Goal: Task Accomplishment & Management: Manage account settings

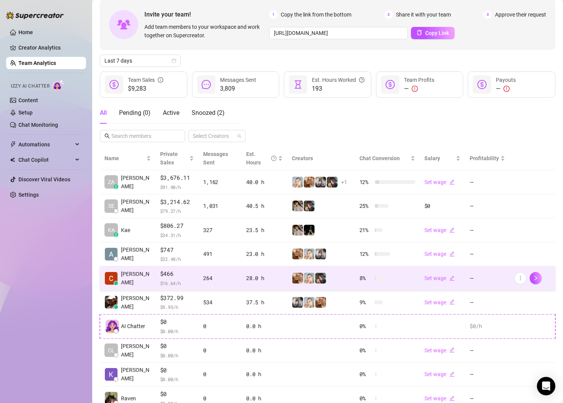
scroll to position [36, 0]
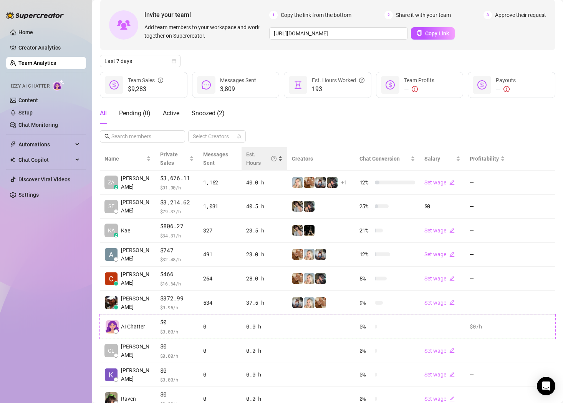
click at [280, 156] on div "Est. Hours" at bounding box center [264, 158] width 37 height 17
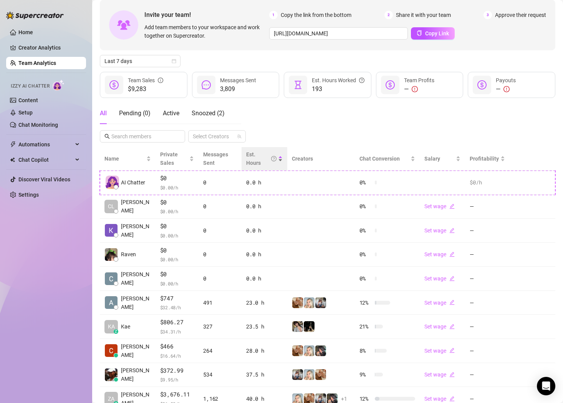
click at [280, 156] on div "Est. Hours" at bounding box center [264, 158] width 37 height 17
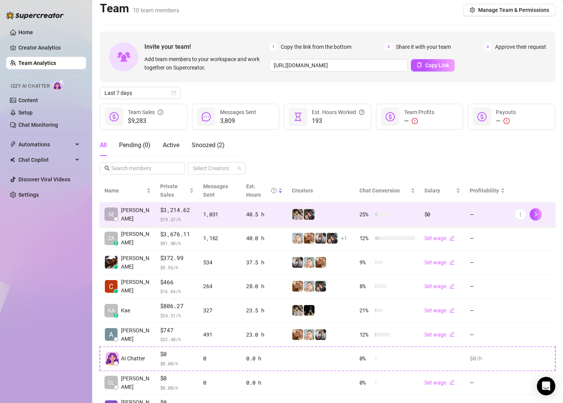
scroll to position [0, 0]
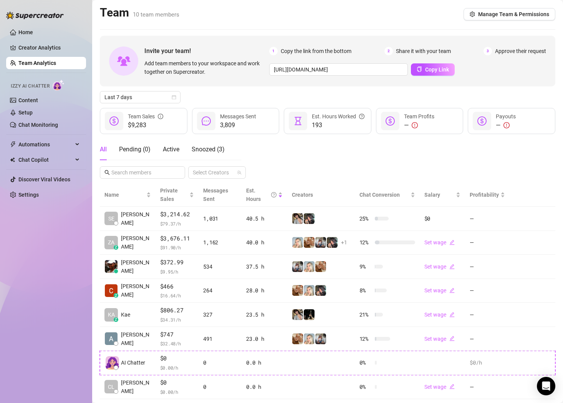
click at [35, 61] on link "Team Analytics" at bounding box center [37, 63] width 38 height 6
click at [75, 145] on div "Automations" at bounding box center [46, 144] width 80 height 12
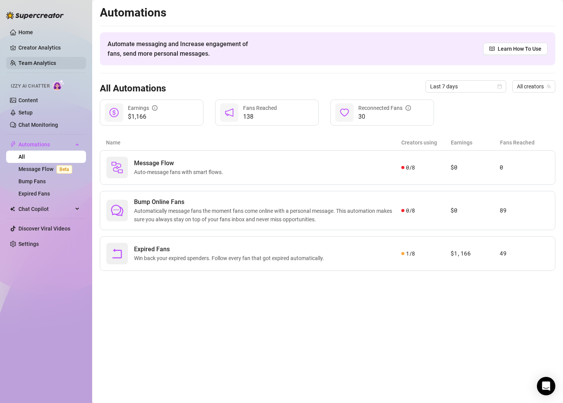
click at [43, 61] on link "Team Analytics" at bounding box center [37, 63] width 38 height 6
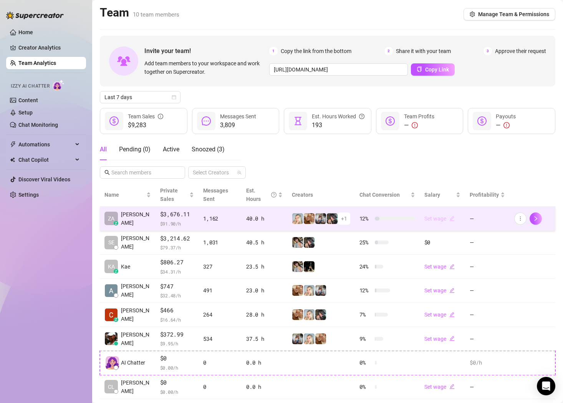
click at [451, 219] on icon "edit" at bounding box center [452, 218] width 5 height 5
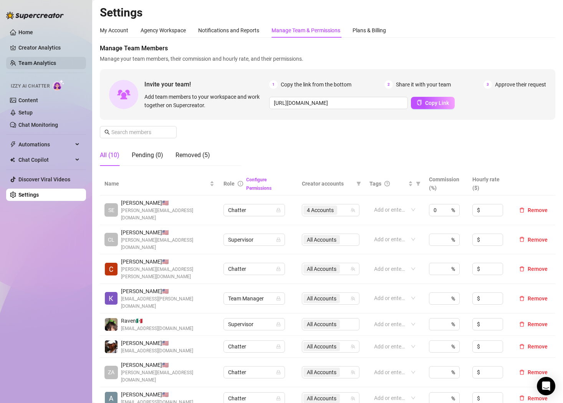
click at [38, 65] on link "Team Analytics" at bounding box center [37, 63] width 38 height 6
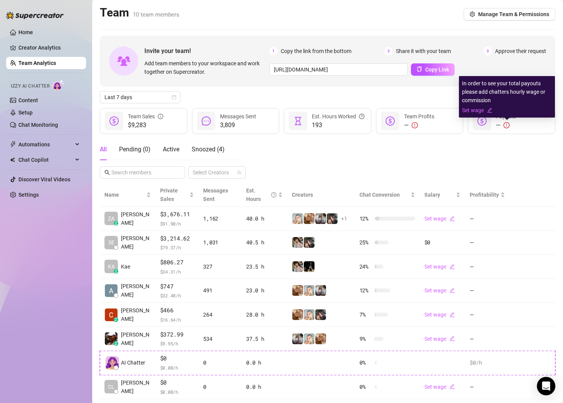
click at [509, 125] on icon "exclamation-circle" at bounding box center [507, 125] width 6 height 6
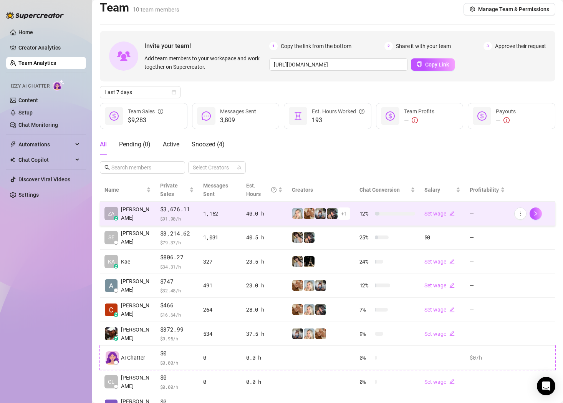
scroll to position [2, 0]
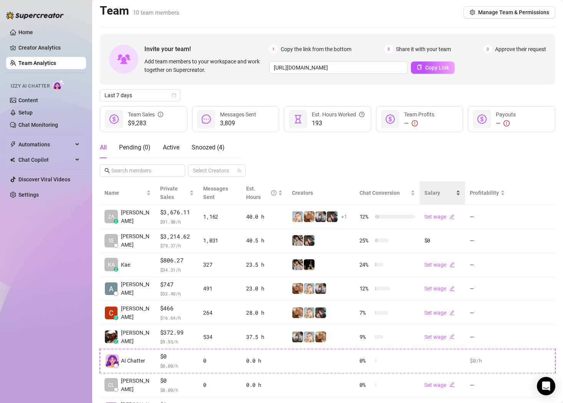
click at [457, 192] on div "Salary" at bounding box center [443, 193] width 37 height 8
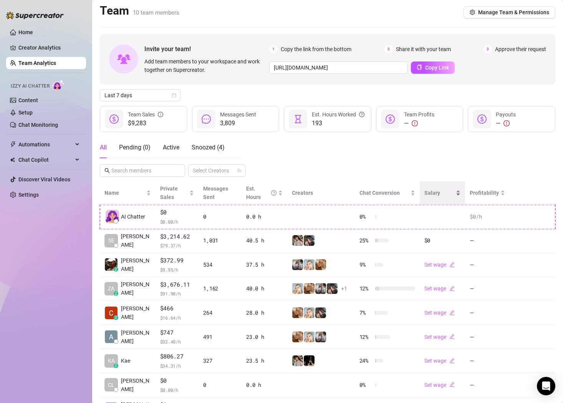
click at [457, 192] on div "Salary" at bounding box center [443, 193] width 37 height 8
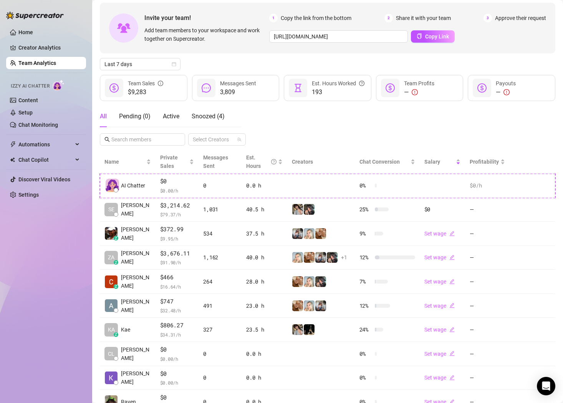
click at [504, 91] on icon "exclamation-circle" at bounding box center [507, 92] width 6 height 6
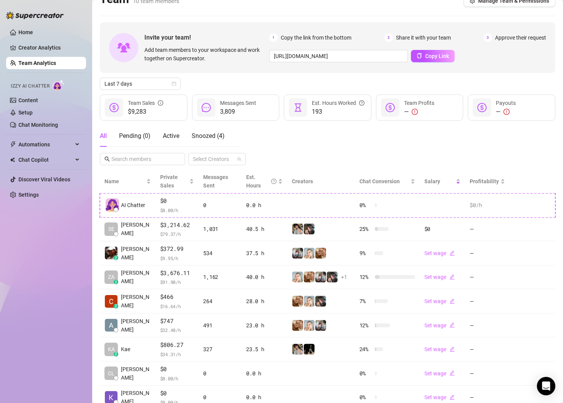
scroll to position [12, 0]
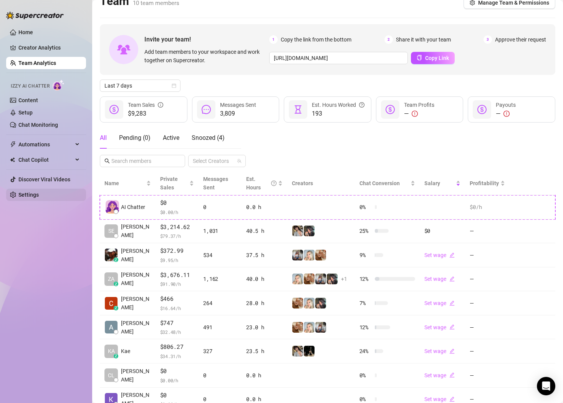
click at [39, 198] on link "Settings" at bounding box center [28, 195] width 20 height 6
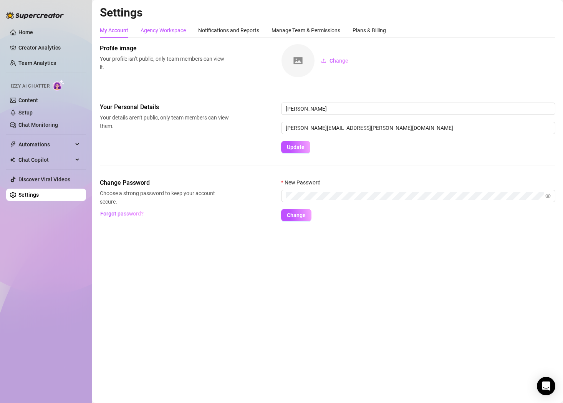
click at [178, 29] on div "Agency Workspace" at bounding box center [163, 30] width 45 height 8
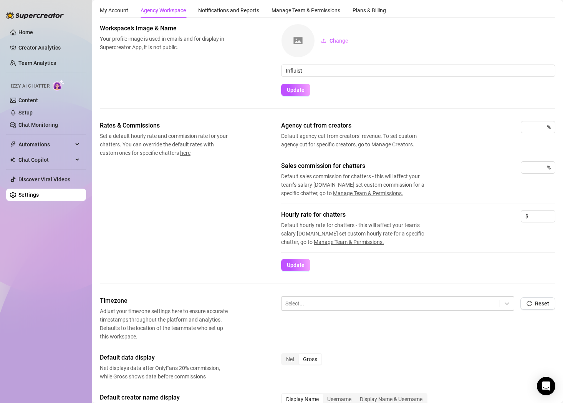
scroll to position [21, 0]
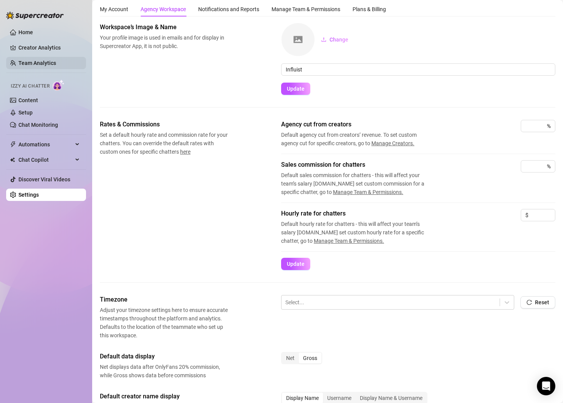
click at [34, 60] on link "Team Analytics" at bounding box center [37, 63] width 38 height 6
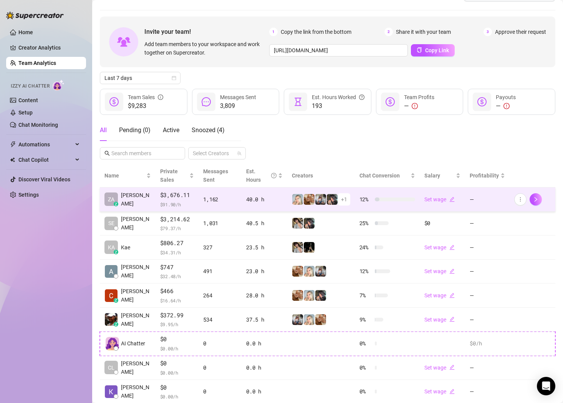
scroll to position [22, 0]
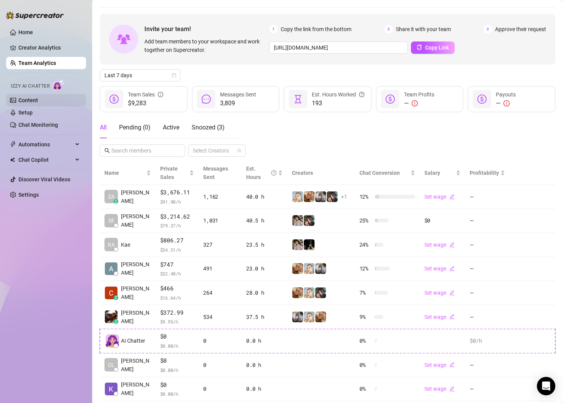
click at [38, 103] on link "Content" at bounding box center [28, 100] width 20 height 6
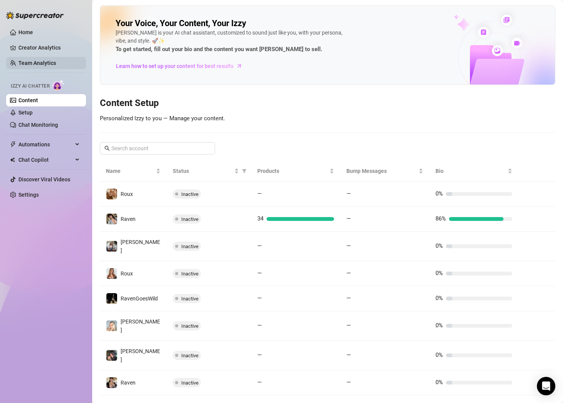
click at [37, 60] on link "Team Analytics" at bounding box center [37, 63] width 38 height 6
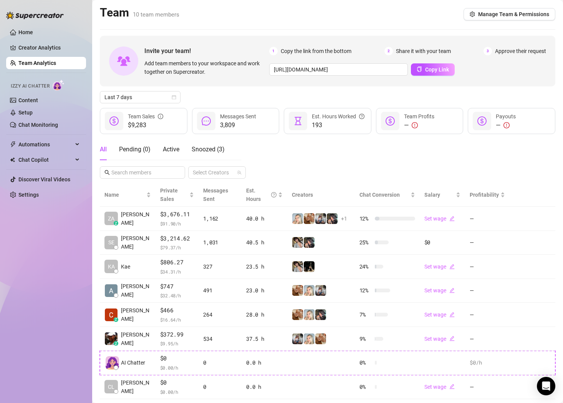
click at [40, 65] on link "Team Analytics" at bounding box center [37, 63] width 38 height 6
click at [30, 44] on link "Creator Analytics" at bounding box center [48, 48] width 61 height 12
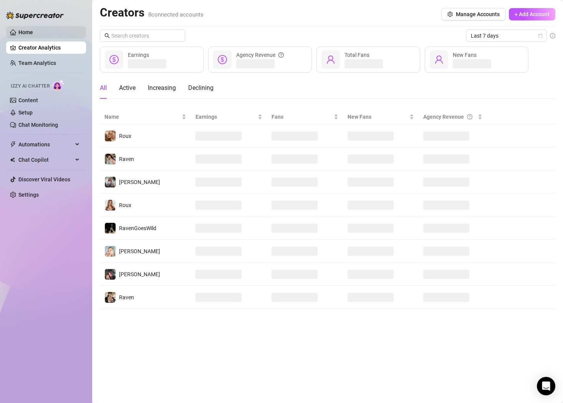
click at [33, 32] on link "Home" at bounding box center [25, 32] width 15 height 6
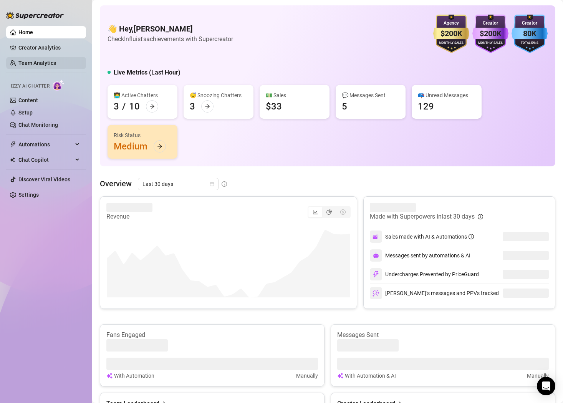
click at [36, 66] on link "Team Analytics" at bounding box center [37, 63] width 38 height 6
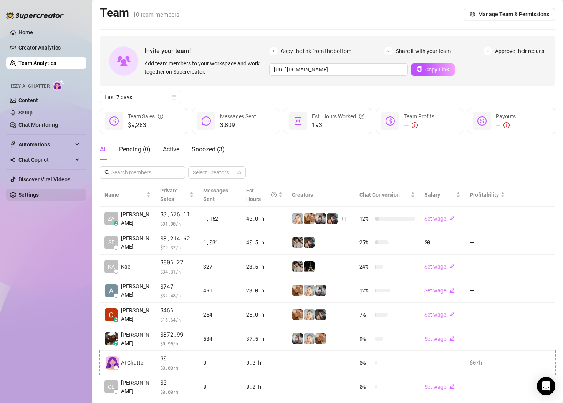
click at [28, 198] on link "Settings" at bounding box center [28, 195] width 20 height 6
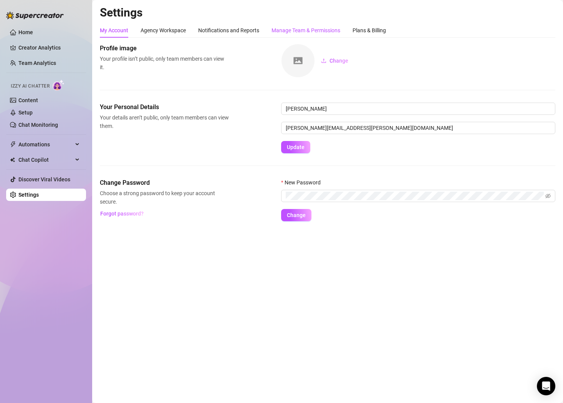
click at [297, 29] on div "Manage Team & Permissions" at bounding box center [306, 30] width 69 height 8
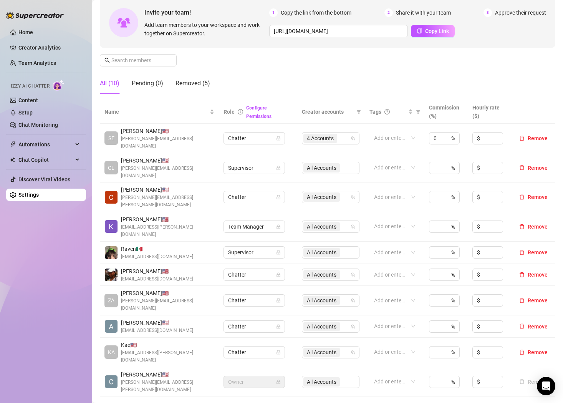
scroll to position [66, 0]
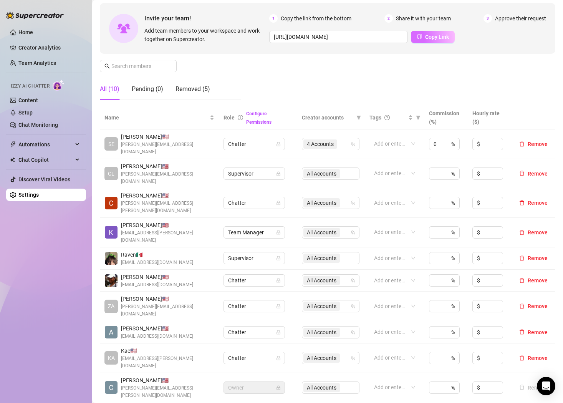
click at [422, 40] on button "Copy Link" at bounding box center [433, 37] width 44 height 12
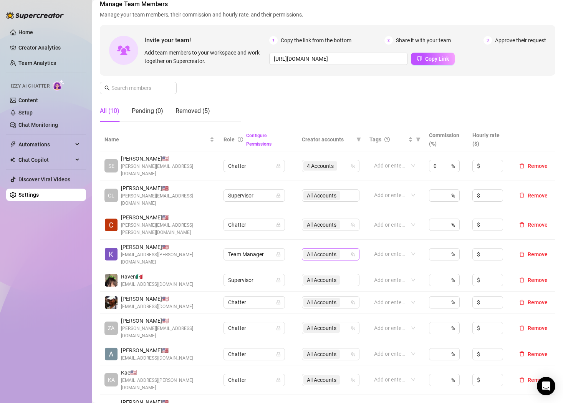
scroll to position [49, 0]
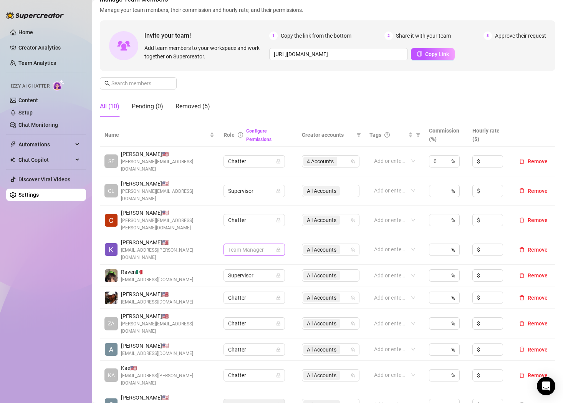
click at [271, 244] on span "Team Manager" at bounding box center [254, 250] width 52 height 12
click at [262, 244] on span "Team Manager" at bounding box center [254, 250] width 52 height 12
click at [252, 275] on div "Supervisor" at bounding box center [254, 276] width 49 height 8
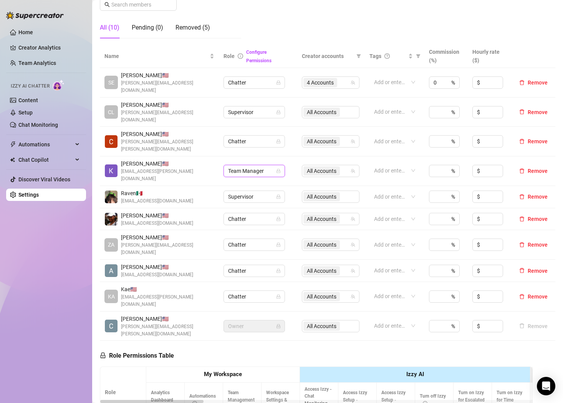
scroll to position [78, 0]
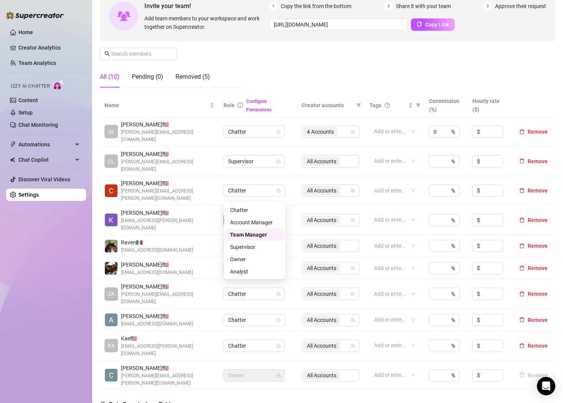
click at [271, 214] on span "Team Manager" at bounding box center [254, 220] width 52 height 12
click at [255, 249] on div "Supervisor" at bounding box center [254, 247] width 49 height 8
click at [279, 244] on icon "lock" at bounding box center [278, 246] width 3 height 4
click at [252, 240] on span "Supervisor" at bounding box center [254, 246] width 52 height 12
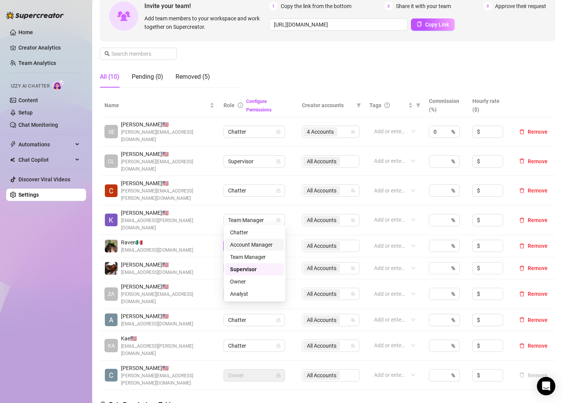
click at [253, 244] on div "Account Manager" at bounding box center [254, 245] width 49 height 8
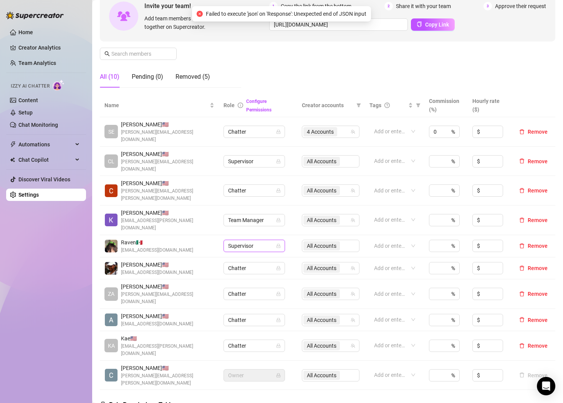
click at [268, 240] on span "Supervisor" at bounding box center [254, 246] width 52 height 12
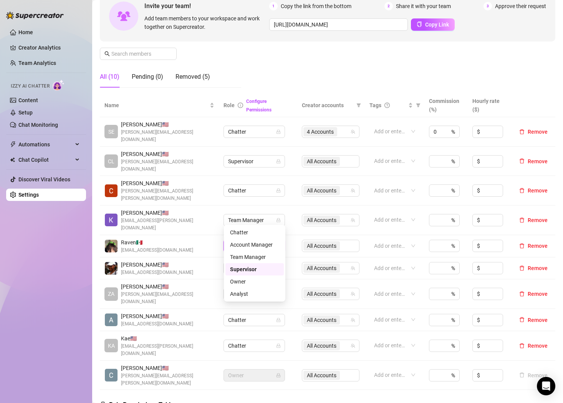
click at [266, 240] on span "Supervisor" at bounding box center [254, 246] width 52 height 12
click at [261, 243] on div "Account Manager" at bounding box center [254, 245] width 49 height 8
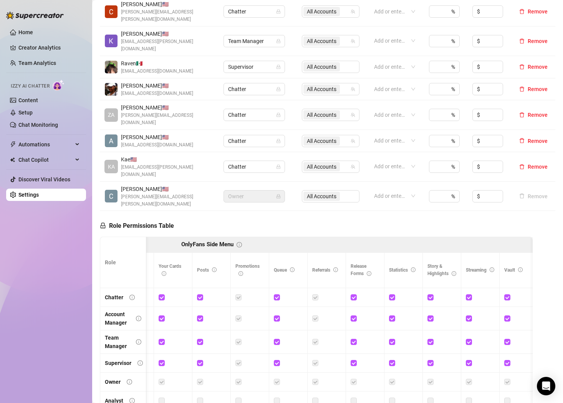
scroll to position [0, 716]
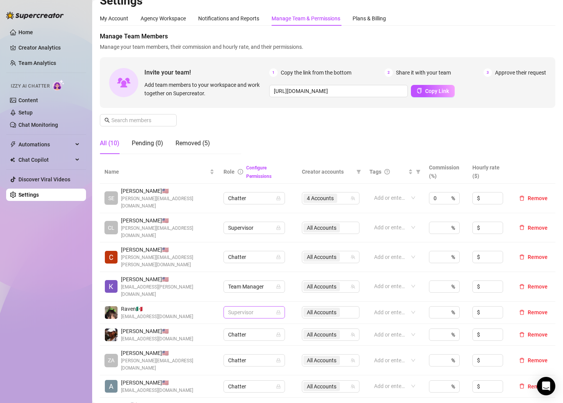
click at [269, 307] on span "Supervisor" at bounding box center [254, 313] width 52 height 12
click at [290, 302] on td "Supervisor" at bounding box center [258, 313] width 78 height 22
